Goal: Task Accomplishment & Management: Add Employee(s)

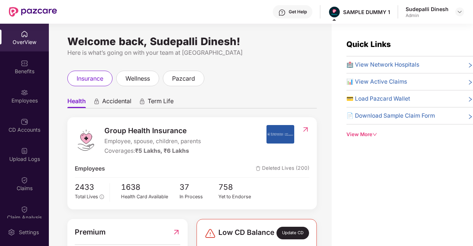
click at [321, 66] on div "Welcome back, Sudepalli Dinesh! Here is what’s going on with your team at Pazca…" at bounding box center [190, 139] width 283 height 231
click at [290, 55] on div "Here is what’s going on with your team at [GEOGRAPHIC_DATA]" at bounding box center [191, 52] width 249 height 9
click at [460, 201] on div "Quick Links 🏥 View Network Hospitals 📊 View Active Claims 💳 Load Pazcard Wallet…" at bounding box center [401, 147] width 141 height 246
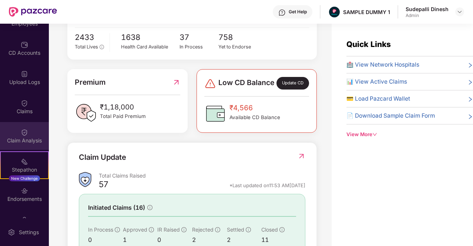
scroll to position [127, 0]
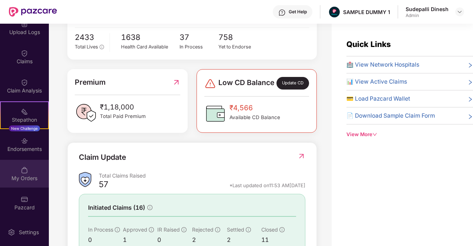
click at [25, 172] on img at bounding box center [24, 169] width 7 height 7
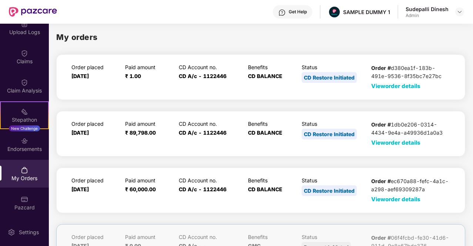
click at [395, 87] on span "View order details" at bounding box center [395, 85] width 49 height 7
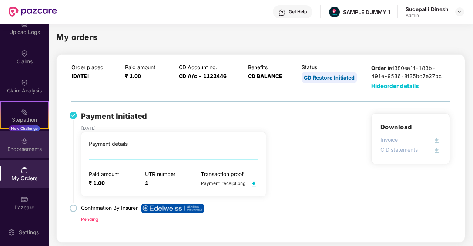
scroll to position [97, 0]
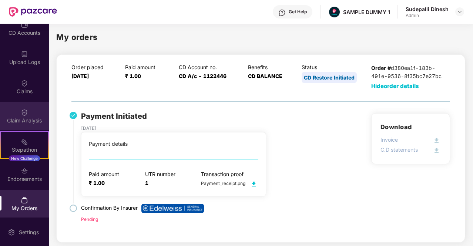
click at [34, 117] on div "Claim Analysis" at bounding box center [24, 120] width 49 height 7
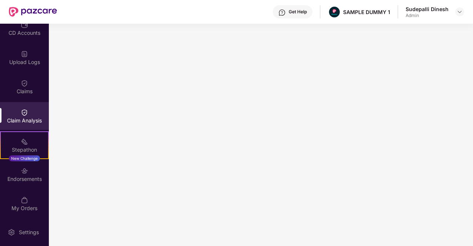
scroll to position [0, 0]
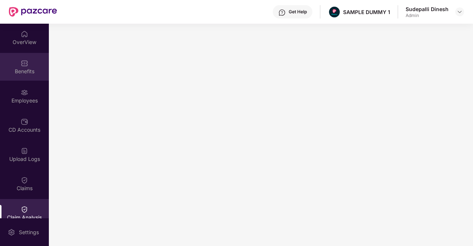
click at [23, 63] on img at bounding box center [24, 63] width 7 height 7
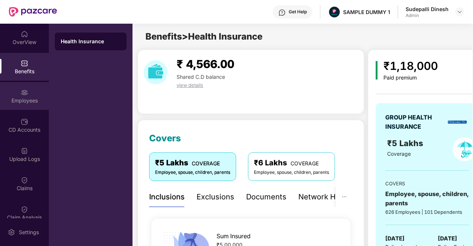
click at [21, 87] on div "Employees" at bounding box center [24, 96] width 49 height 28
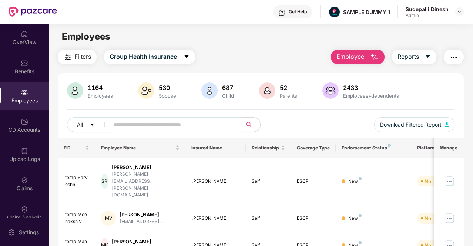
click at [351, 57] on span "Employee" at bounding box center [350, 56] width 28 height 9
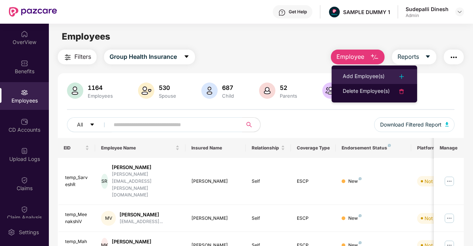
click at [352, 79] on div "Add Employee(s)" at bounding box center [364, 76] width 42 height 9
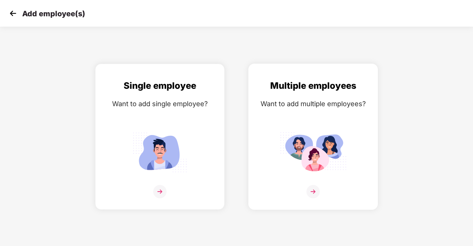
click at [312, 192] on img at bounding box center [312, 191] width 13 height 13
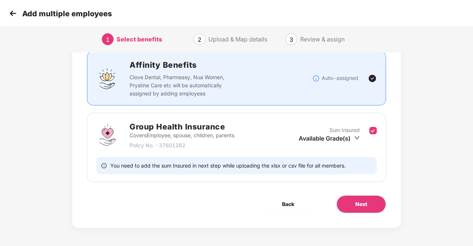
scroll to position [52, 1]
click at [352, 199] on button "Next" at bounding box center [361, 204] width 50 height 18
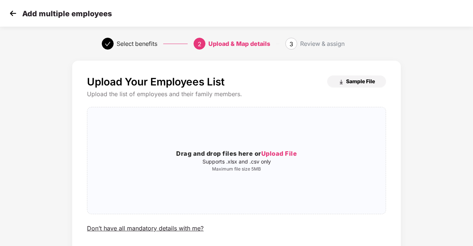
click at [359, 85] on button "Sample File" at bounding box center [356, 81] width 59 height 12
click at [14, 13] on img at bounding box center [12, 13] width 11 height 11
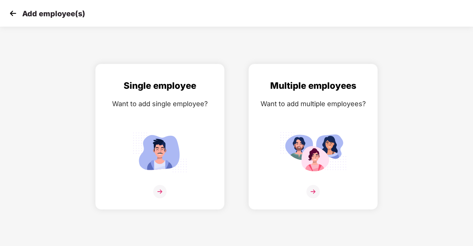
click at [11, 12] on img at bounding box center [12, 13] width 11 height 11
